Goal: Find specific page/section: Find specific page/section

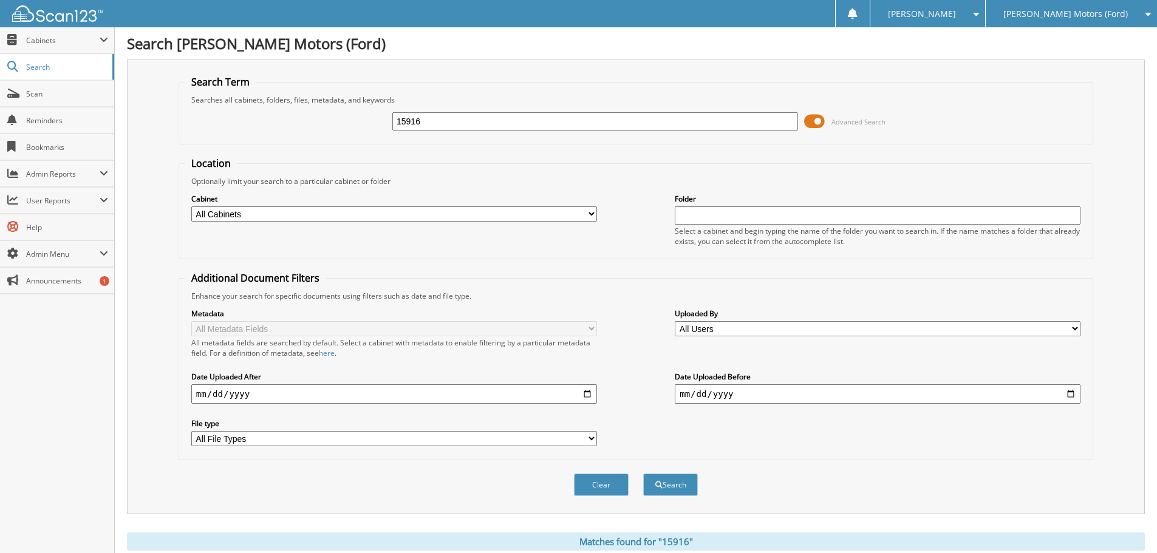
click at [1070, 22] on div "[PERSON_NAME] Motors (Ford)" at bounding box center [1071, 13] width 159 height 27
click at [1061, 56] on link "[PERSON_NAME] Automotive Inc (Chevy)" at bounding box center [1071, 43] width 171 height 33
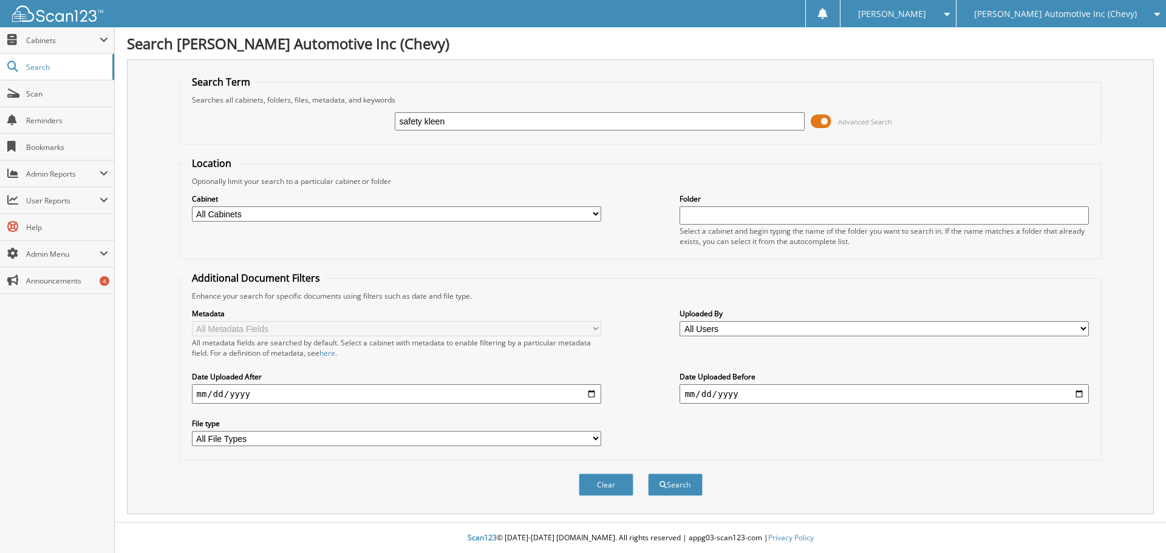
type input "safety kleen"
click at [648, 474] on button "Search" at bounding box center [675, 485] width 55 height 22
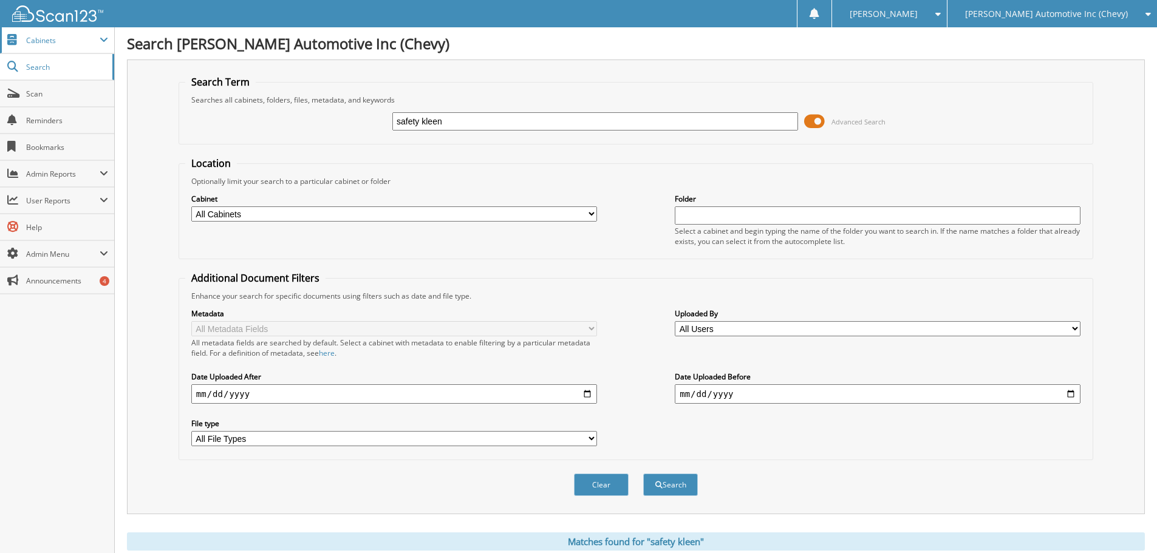
click at [46, 46] on span "Cabinets" at bounding box center [57, 40] width 114 height 26
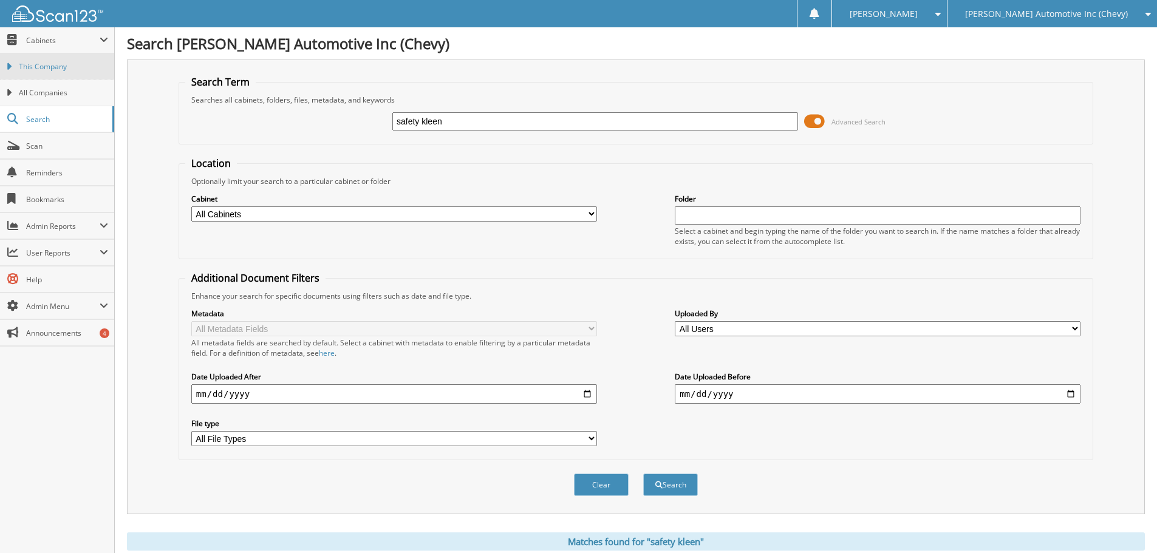
click at [53, 70] on span "This Company" at bounding box center [63, 66] width 89 height 11
